Goal: Task Accomplishment & Management: Complete application form

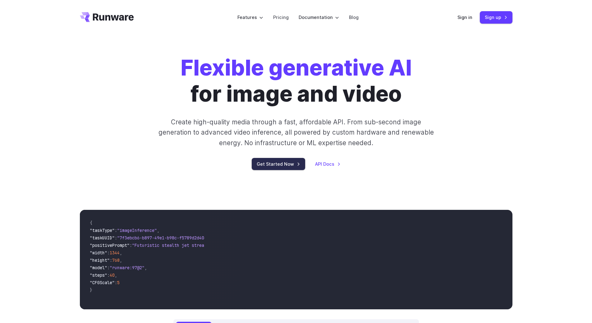
click at [277, 163] on link "Get Started Now" at bounding box center [278, 164] width 53 height 12
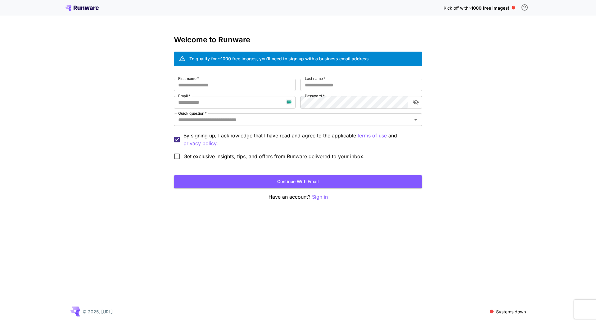
click at [280, 228] on div "Kick off with ~1000 free images! 🎈 Welcome to Runware To qualify for ~1000 free…" at bounding box center [298, 161] width 596 height 323
click at [509, 150] on div "Kick off with ~1000 free images! 🎈 Welcome to Runware To qualify for ~1000 free…" at bounding box center [298, 161] width 596 height 323
drag, startPoint x: 318, startPoint y: 58, endPoint x: 408, endPoint y: 58, distance: 89.8
click at [408, 58] on div "To qualify for ~1000 free images, you’ll need to sign up with a business email …" at bounding box center [298, 59] width 248 height 15
click at [556, 87] on div "Kick off with ~1000 free images! 🎈 Welcome to Runware To qualify for ~1000 free…" at bounding box center [298, 161] width 596 height 323
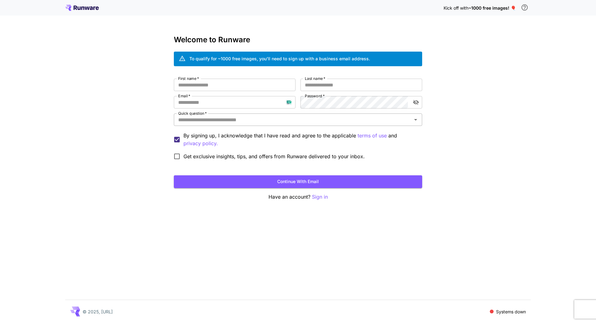
click at [285, 117] on input "Quick question   *" at bounding box center [293, 119] width 235 height 9
click at [494, 134] on div "Kick off with ~1000 free images! 🎈 Welcome to Runware To qualify for ~1000 free…" at bounding box center [298, 161] width 596 height 323
click at [230, 102] on input "Email   *" at bounding box center [235, 102] width 122 height 12
type input "**********"
click at [240, 87] on input "First name   *" at bounding box center [235, 85] width 122 height 12
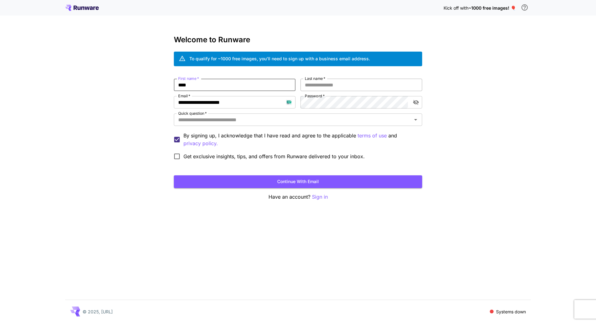
type input "****"
click at [338, 89] on input "Last name   *" at bounding box center [362, 85] width 122 height 12
type input "****"
click at [229, 119] on input "Quick question   *" at bounding box center [293, 119] width 235 height 9
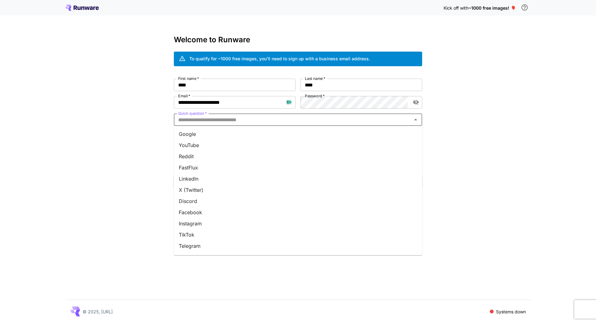
click at [201, 143] on li "YouTube" at bounding box center [298, 144] width 248 height 11
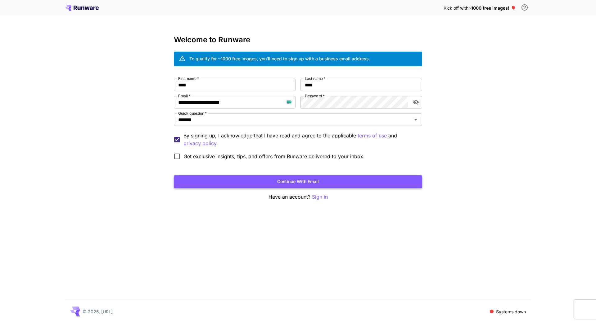
click at [286, 179] on button "Continue with email" at bounding box center [298, 181] width 248 height 13
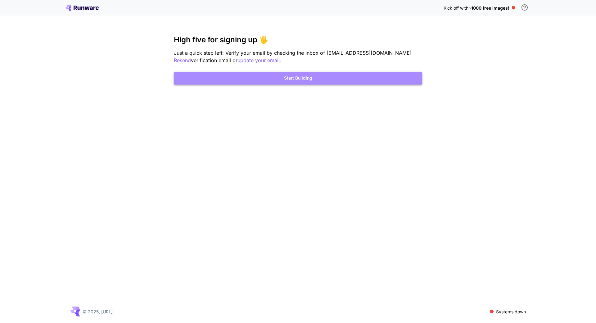
click at [300, 78] on button "Start Building" at bounding box center [298, 78] width 248 height 13
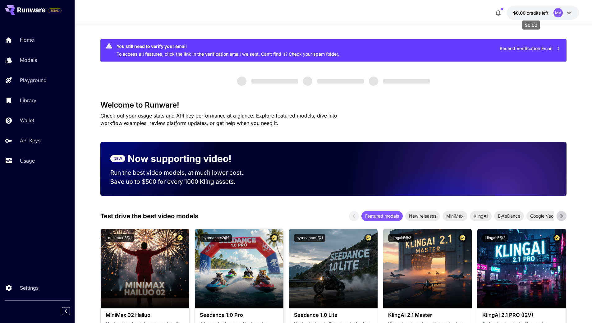
click at [525, 11] on span "$0.00" at bounding box center [520, 12] width 14 height 5
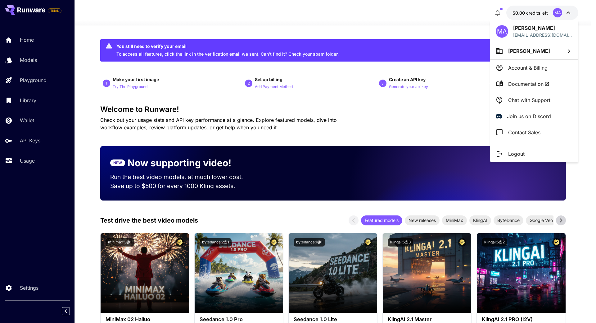
click at [525, 11] on div at bounding box center [298, 161] width 596 height 323
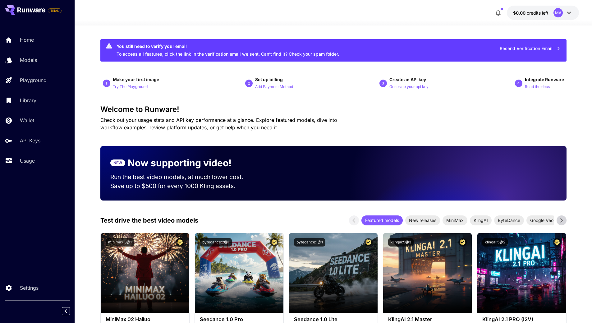
click at [444, 25] on div at bounding box center [333, 21] width 517 height 7
click at [559, 12] on div "MA" at bounding box center [557, 12] width 9 height 9
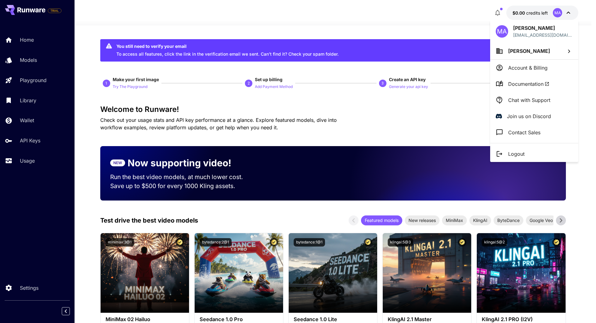
click at [454, 28] on div at bounding box center [298, 161] width 596 height 323
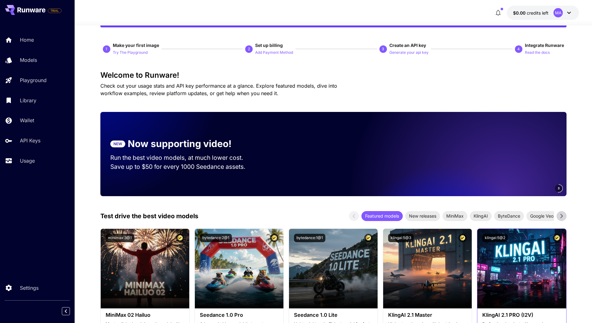
scroll to position [31, 0]
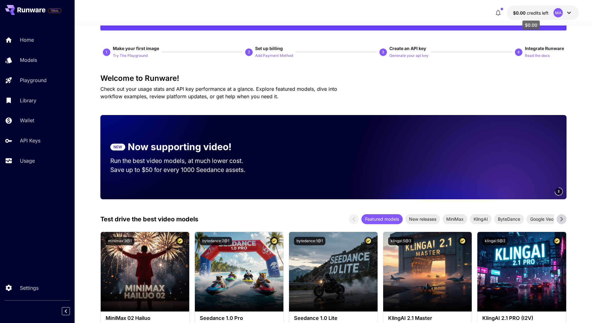
click at [534, 12] on span "credits left" at bounding box center [537, 12] width 22 height 5
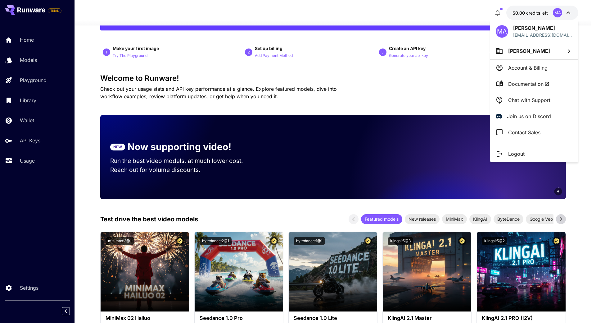
click at [534, 12] on div at bounding box center [298, 161] width 596 height 323
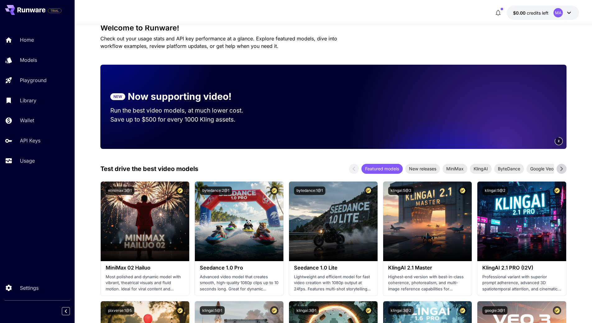
scroll to position [155, 0]
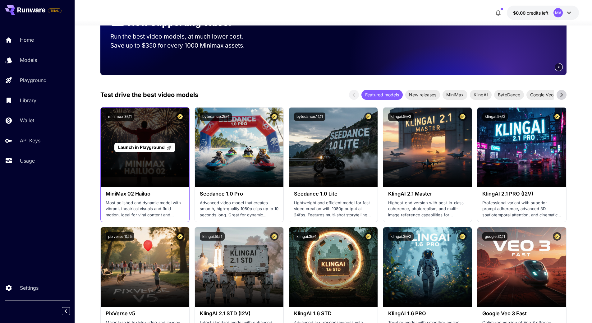
click at [151, 144] on p "Launch in Playground" at bounding box center [145, 147] width 54 height 7
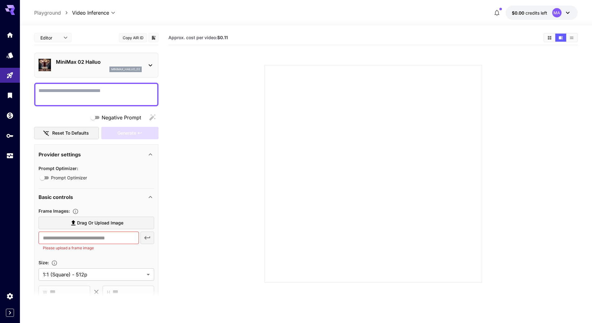
click at [99, 91] on textarea "Negative Prompt" at bounding box center [97, 94] width 116 height 15
drag, startPoint x: 179, startPoint y: 37, endPoint x: 296, endPoint y: 37, distance: 117.4
click at [296, 37] on section "Approx. cost per video: $0.11" at bounding box center [353, 38] width 370 height 6
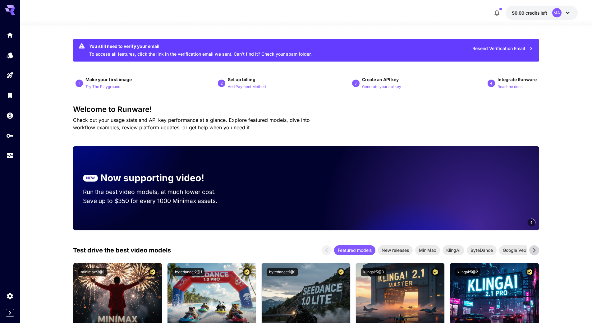
click at [184, 184] on p "Now supporting video!" at bounding box center [152, 178] width 104 height 14
click at [91, 176] on p "NEW" at bounding box center [90, 178] width 9 height 6
click at [532, 48] on icon "button" at bounding box center [530, 48] width 7 height 7
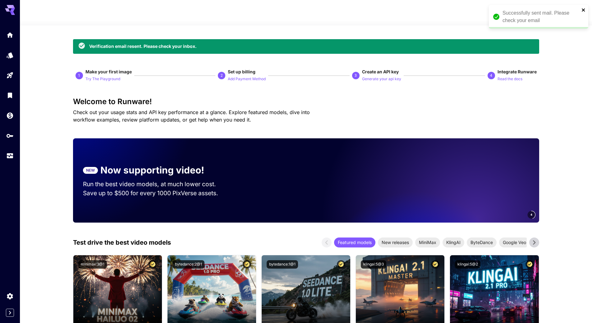
click at [583, 10] on icon "close" at bounding box center [582, 9] width 3 height 3
click at [497, 11] on icon "button" at bounding box center [496, 12] width 7 height 7
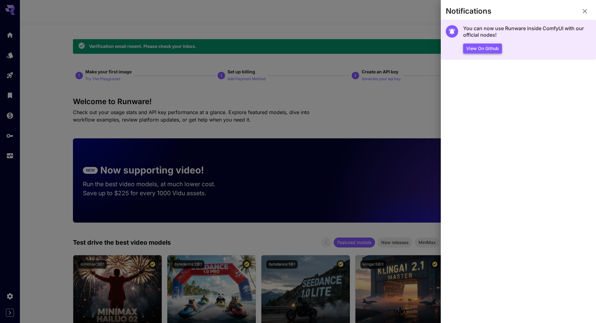
click at [483, 48] on button "View on Github" at bounding box center [482, 48] width 39 height 10
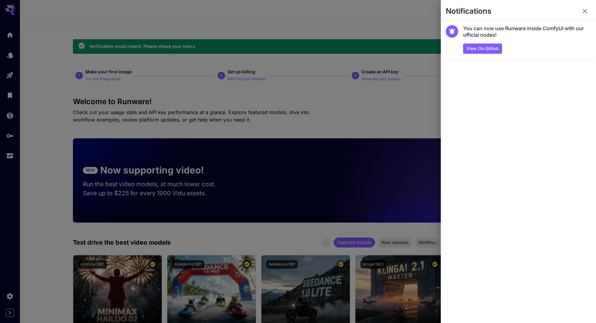
drag, startPoint x: 585, startPoint y: 11, endPoint x: 572, endPoint y: 20, distance: 16.2
click at [586, 11] on icon "button" at bounding box center [585, 11] width 4 height 4
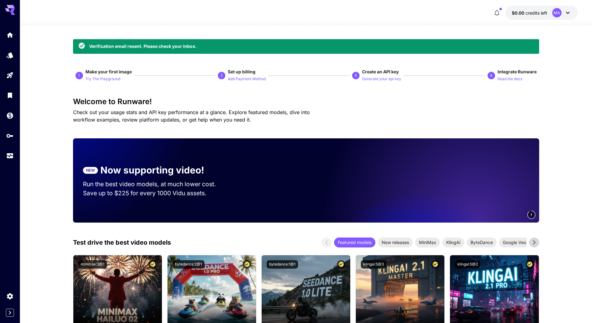
click at [435, 24] on div at bounding box center [306, 21] width 572 height 7
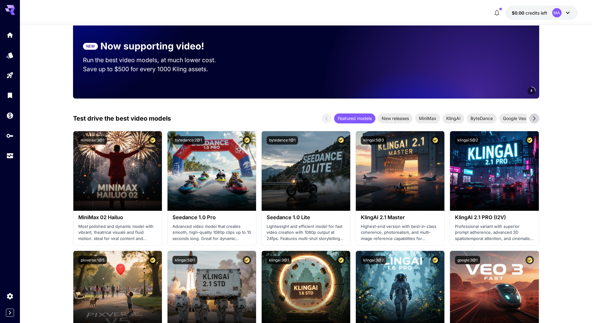
scroll to position [124, 0]
click at [533, 117] on icon at bounding box center [533, 117] width 9 height 9
click at [533, 117] on icon at bounding box center [534, 118] width 2 height 4
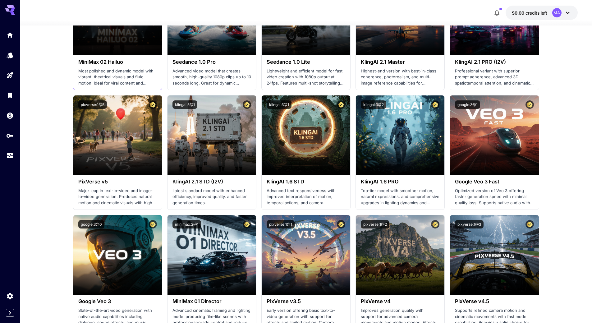
scroll to position [280, 0]
